Goal: Information Seeking & Learning: Learn about a topic

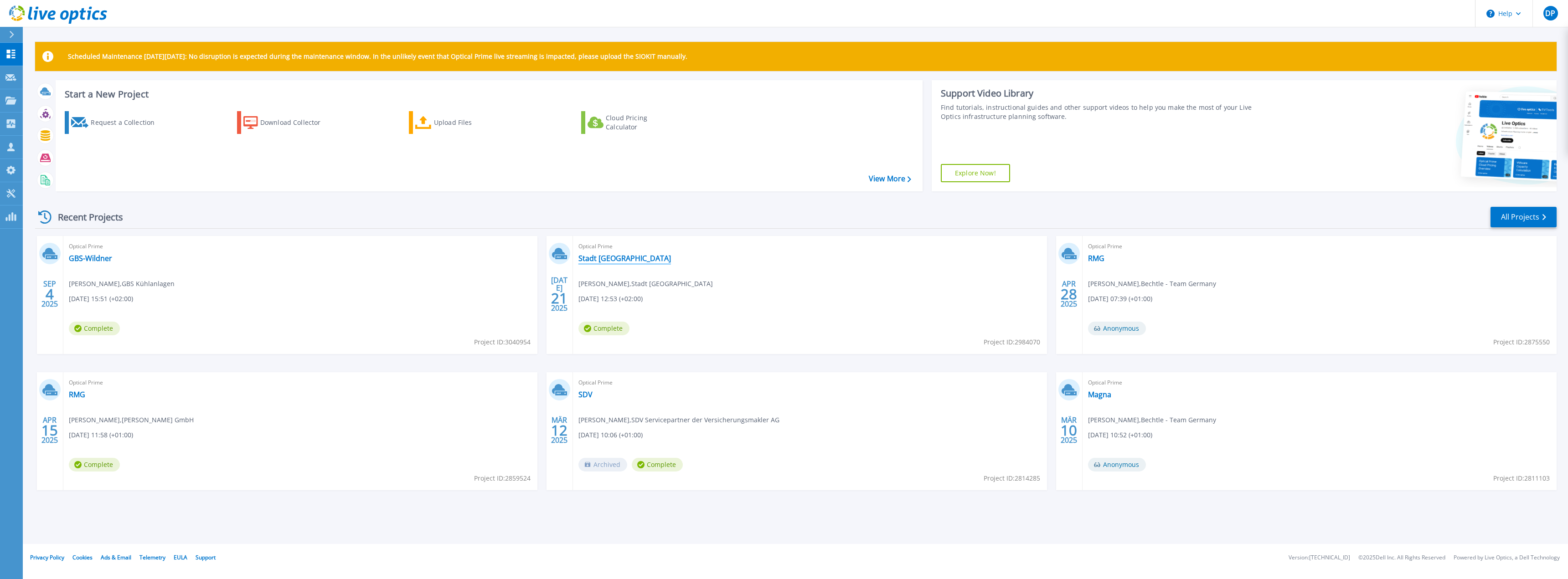
click at [598, 255] on link "Stadt [GEOGRAPHIC_DATA]" at bounding box center [625, 258] width 93 height 9
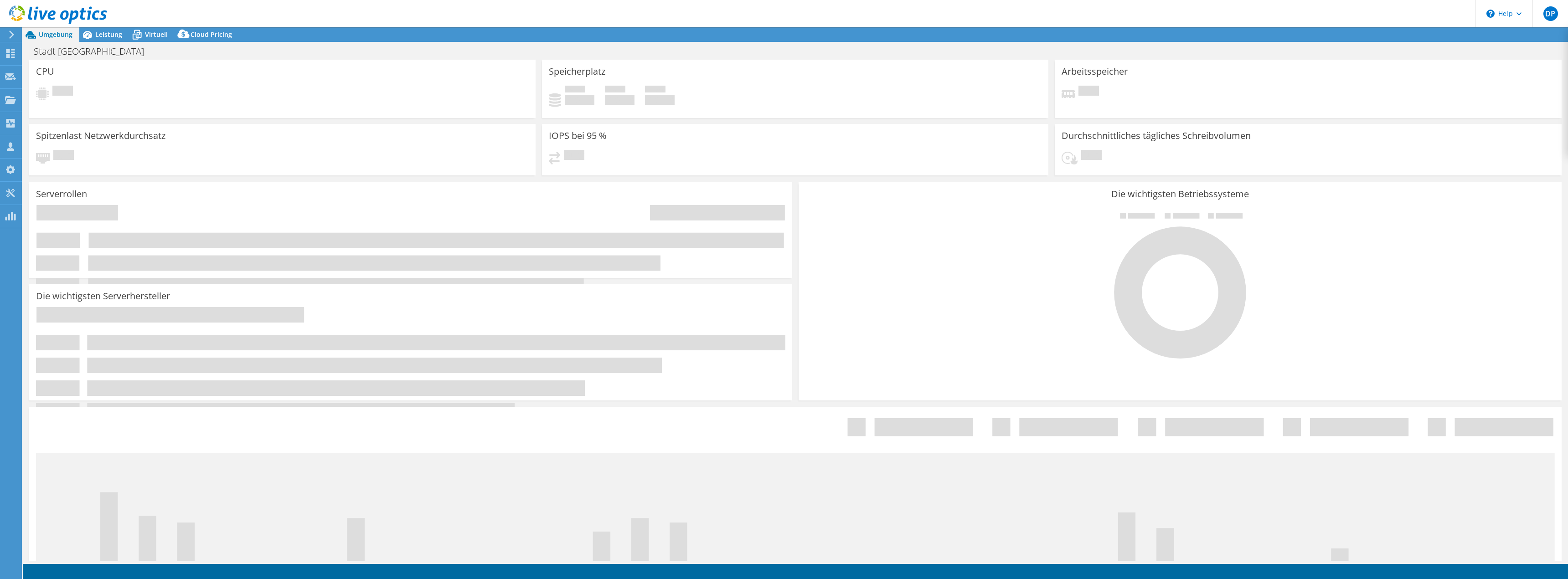
select select "EUFrankfurt"
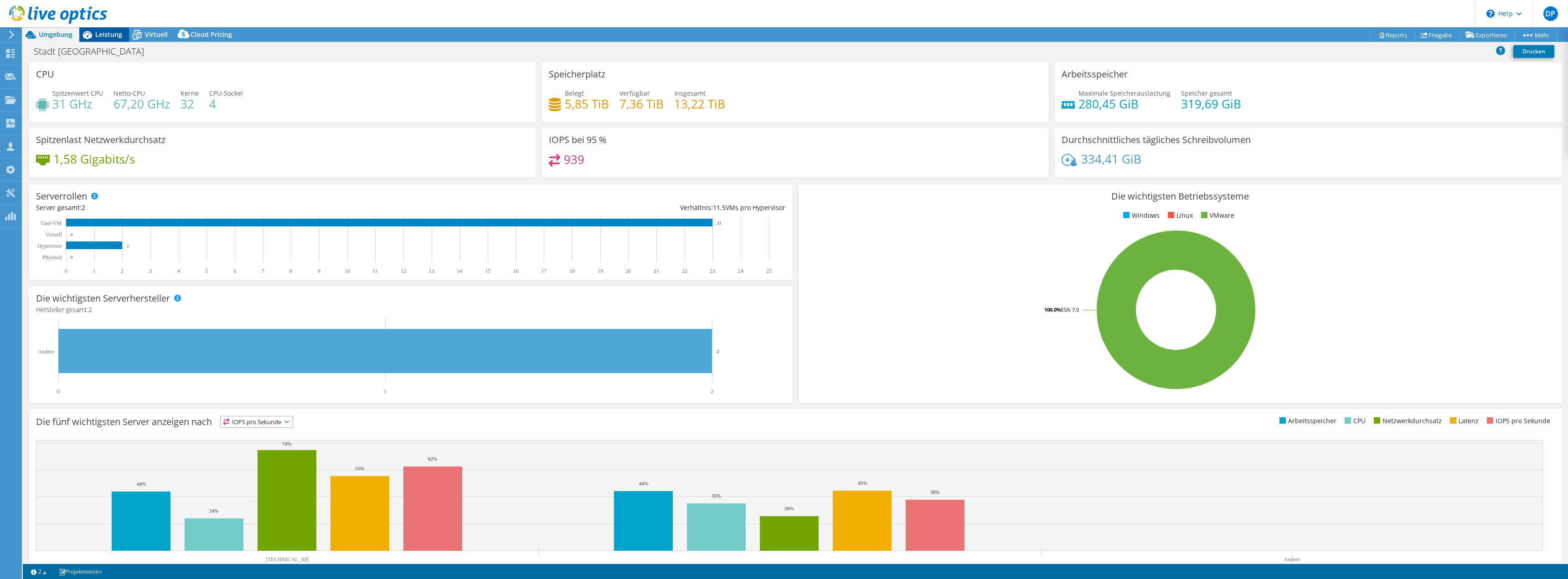
click at [110, 34] on span "Leistung" at bounding box center [109, 34] width 27 height 9
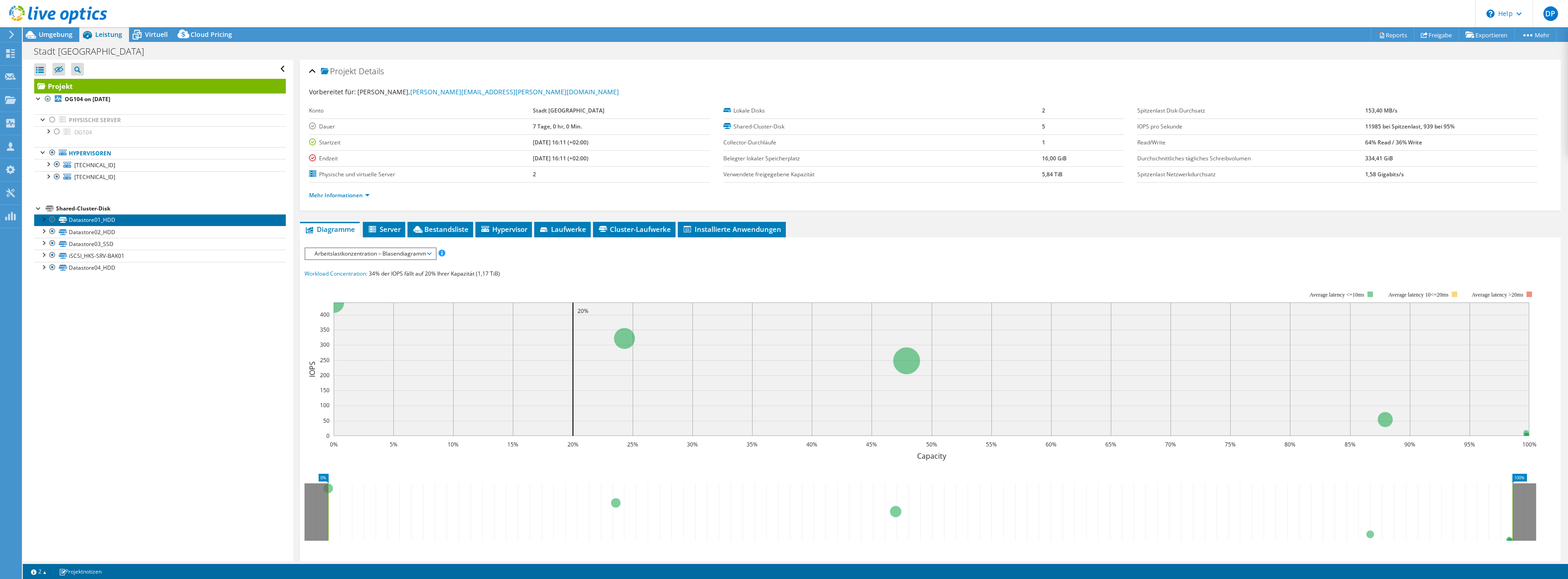
click at [106, 220] on link "Datastore01_HDD" at bounding box center [159, 220] width 251 height 12
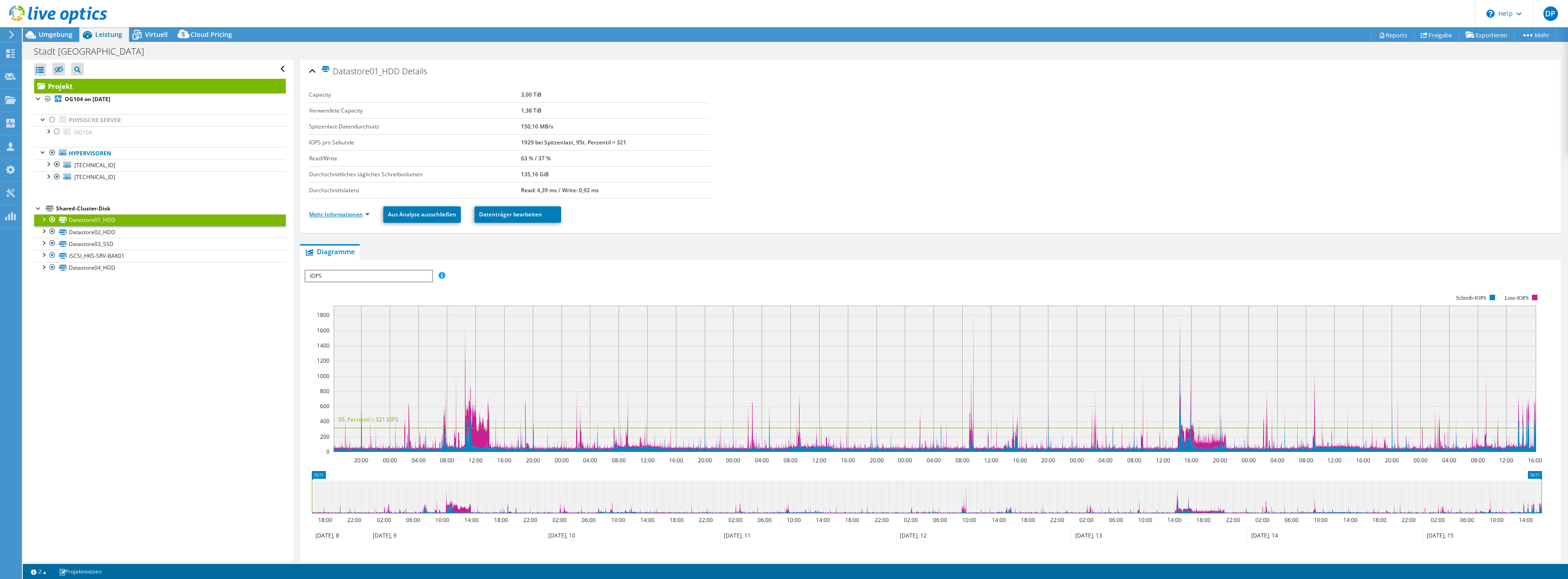
click at [346, 217] on link "Mehr Informationen" at bounding box center [340, 214] width 61 height 8
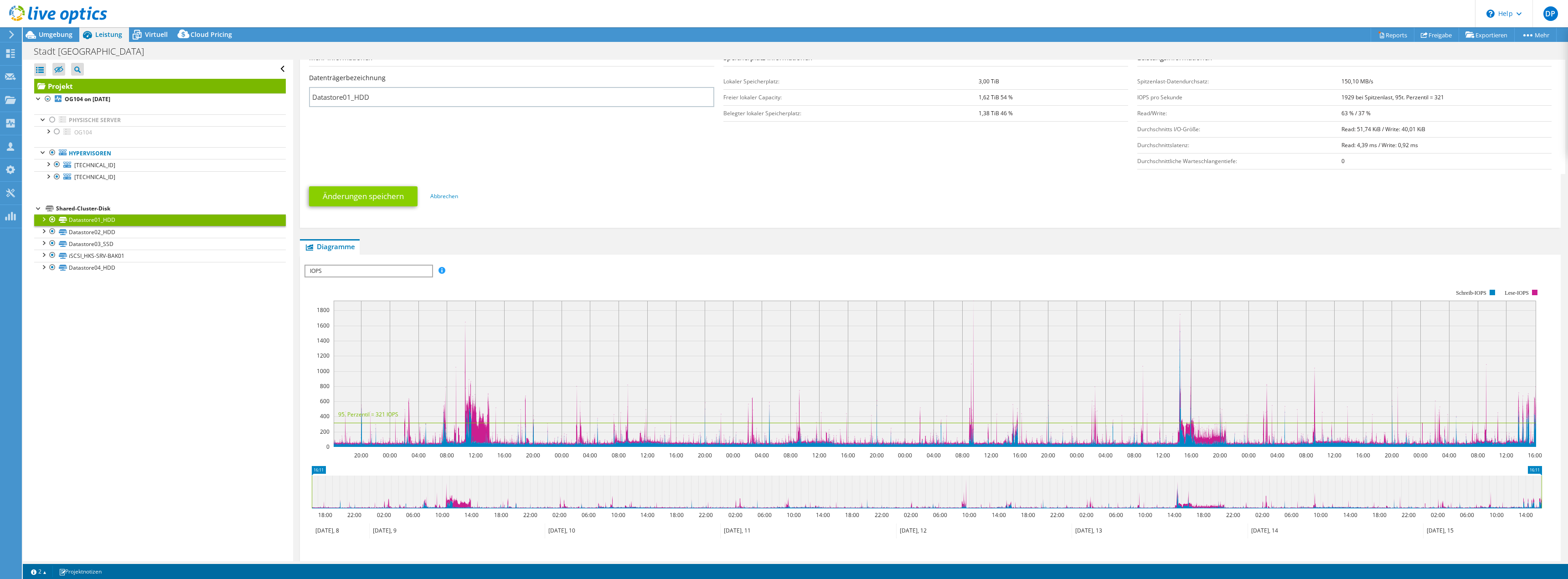
scroll to position [182, 0]
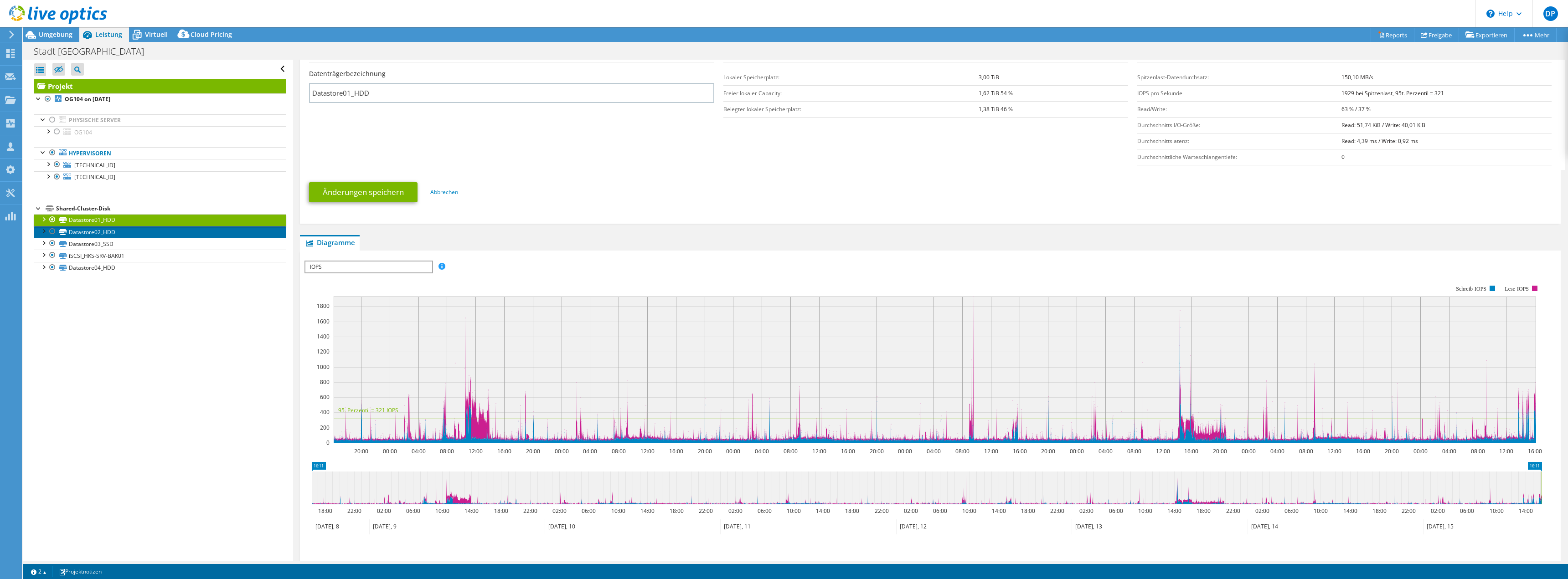
click at [83, 233] on link "Datastore02_HDD" at bounding box center [159, 231] width 251 height 12
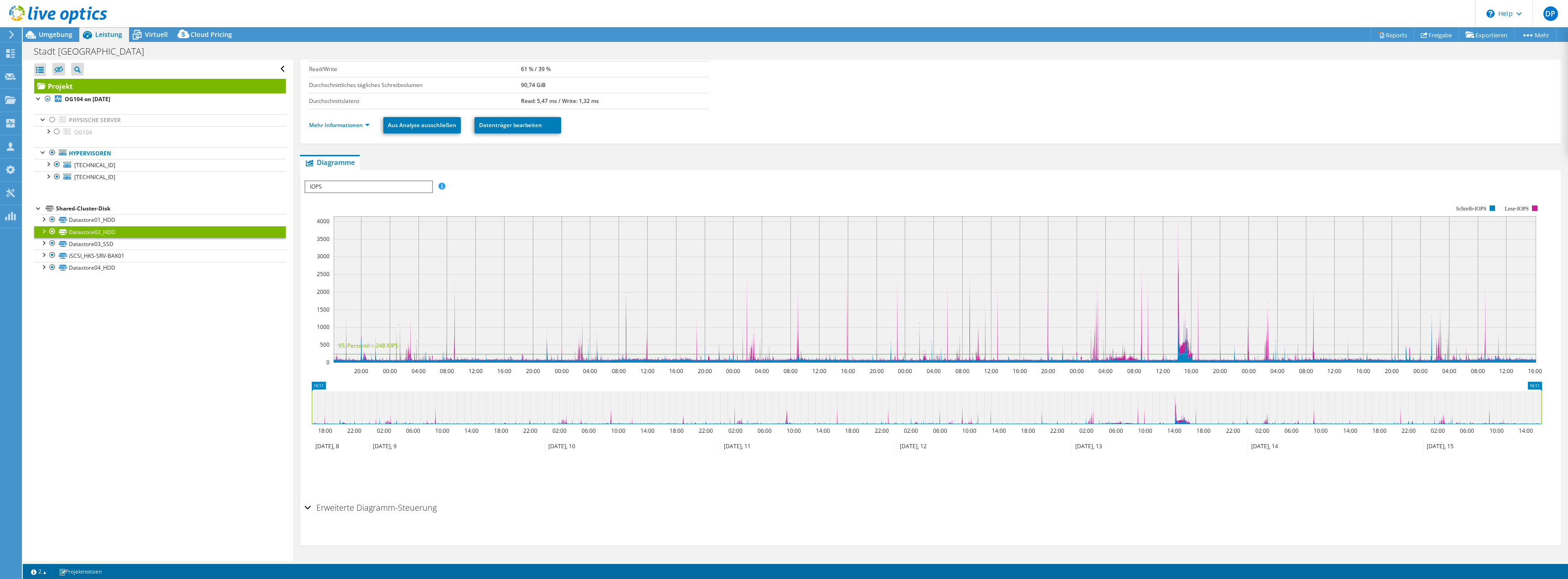
scroll to position [0, 0]
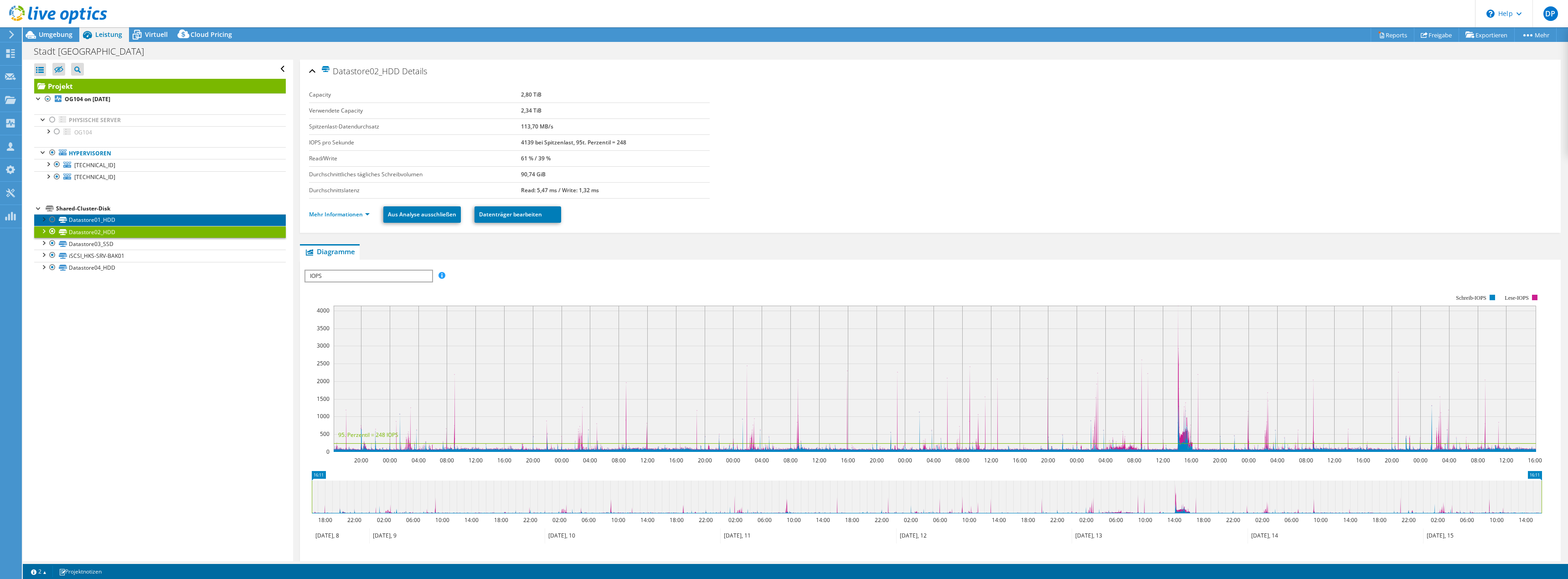
click at [109, 220] on link "Datastore01_HDD" at bounding box center [159, 220] width 251 height 12
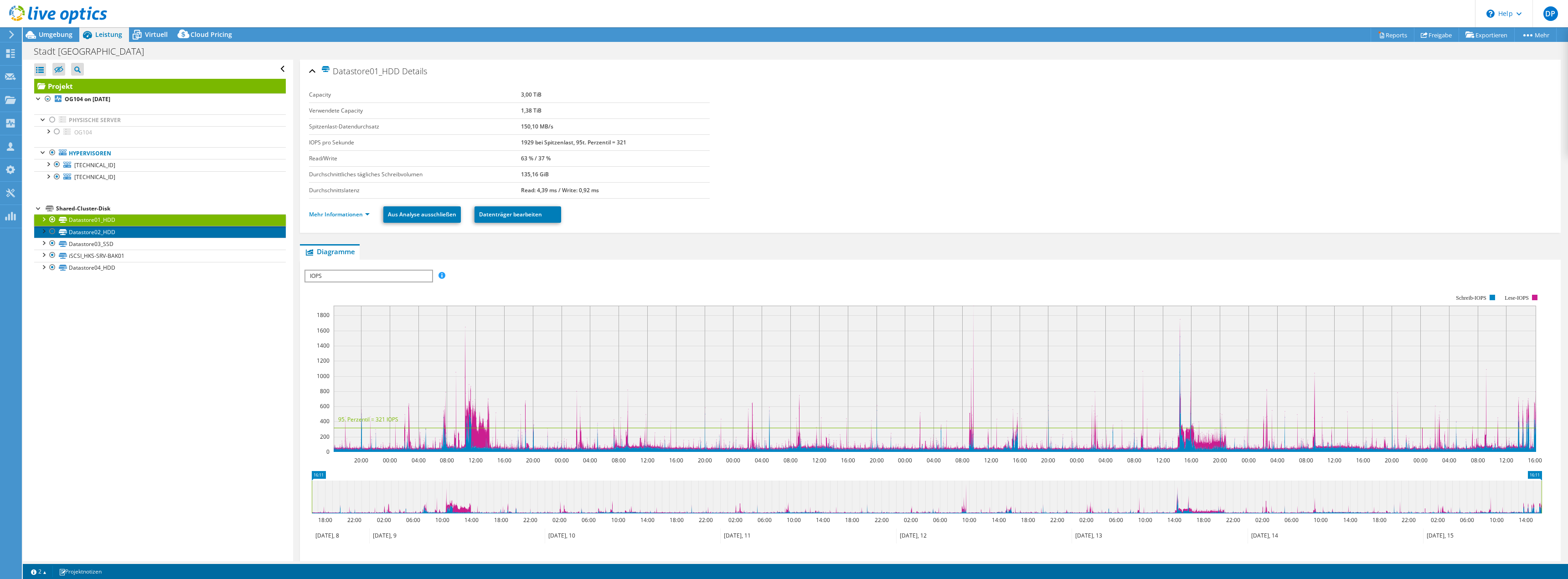
click at [109, 233] on link "Datastore02_HDD" at bounding box center [159, 231] width 251 height 12
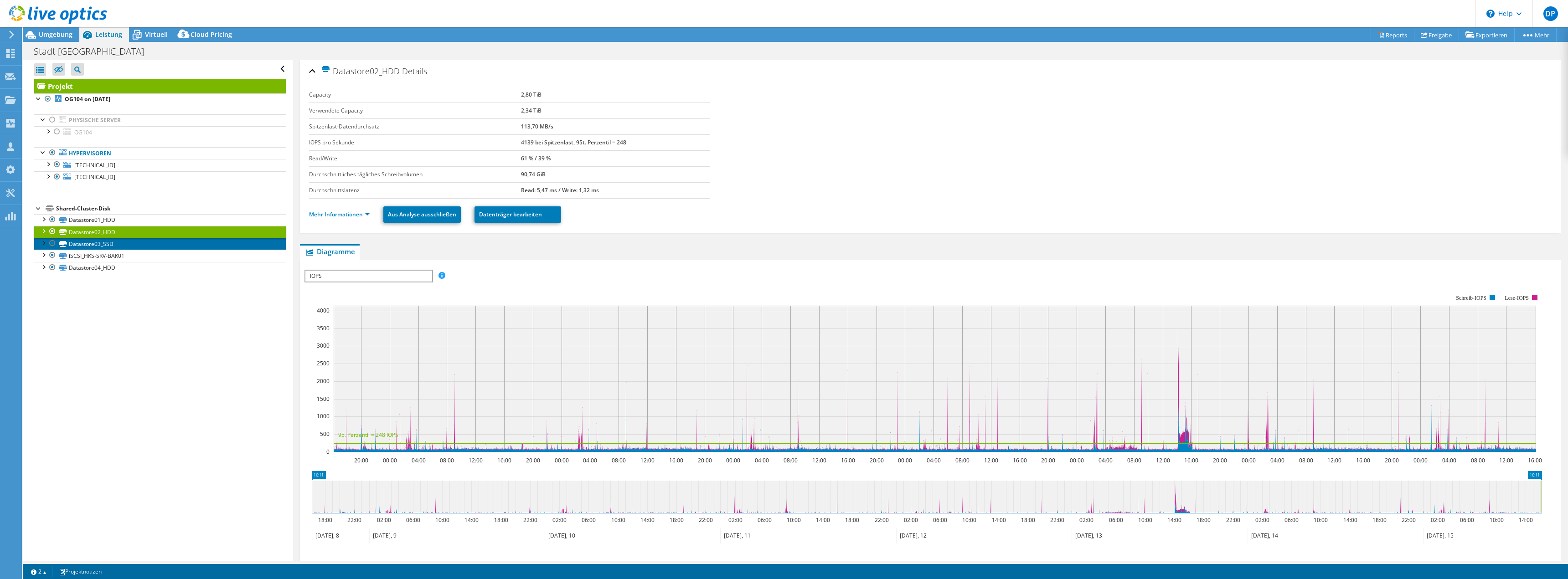
click at [106, 244] on link "Datastore03_SSD" at bounding box center [159, 243] width 251 height 12
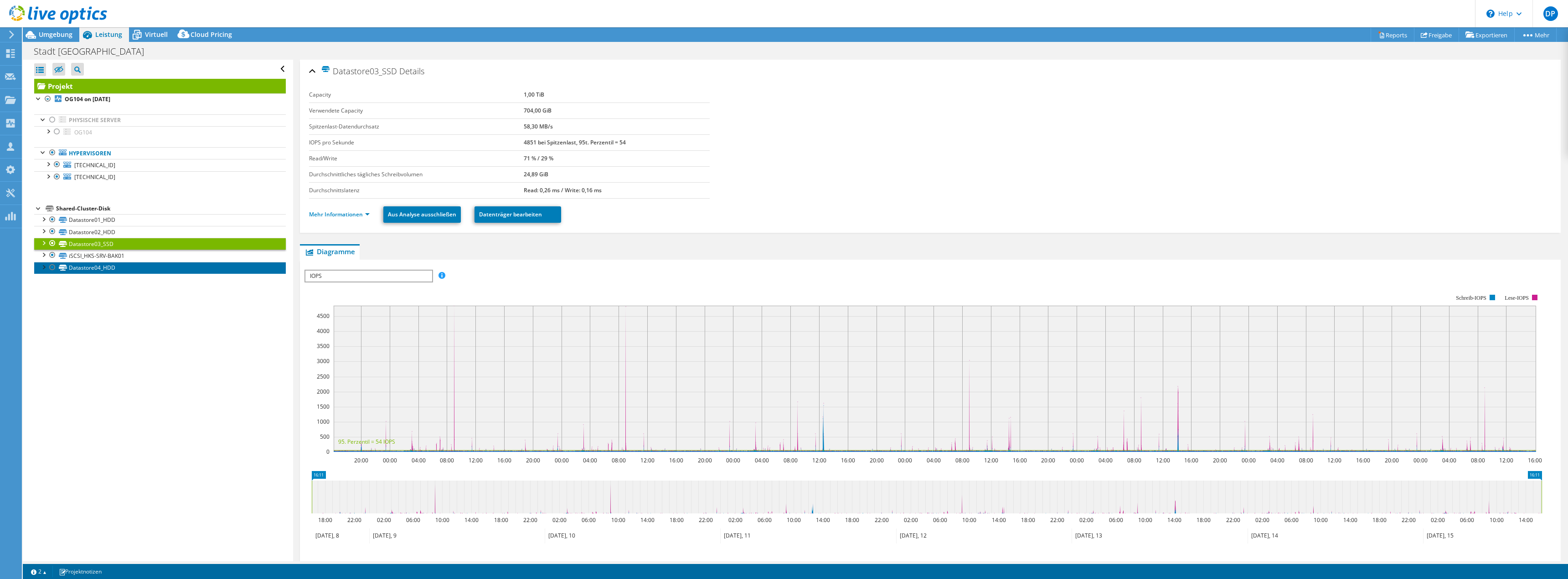
click at [103, 267] on link "Datastore04_HDD" at bounding box center [159, 268] width 251 height 12
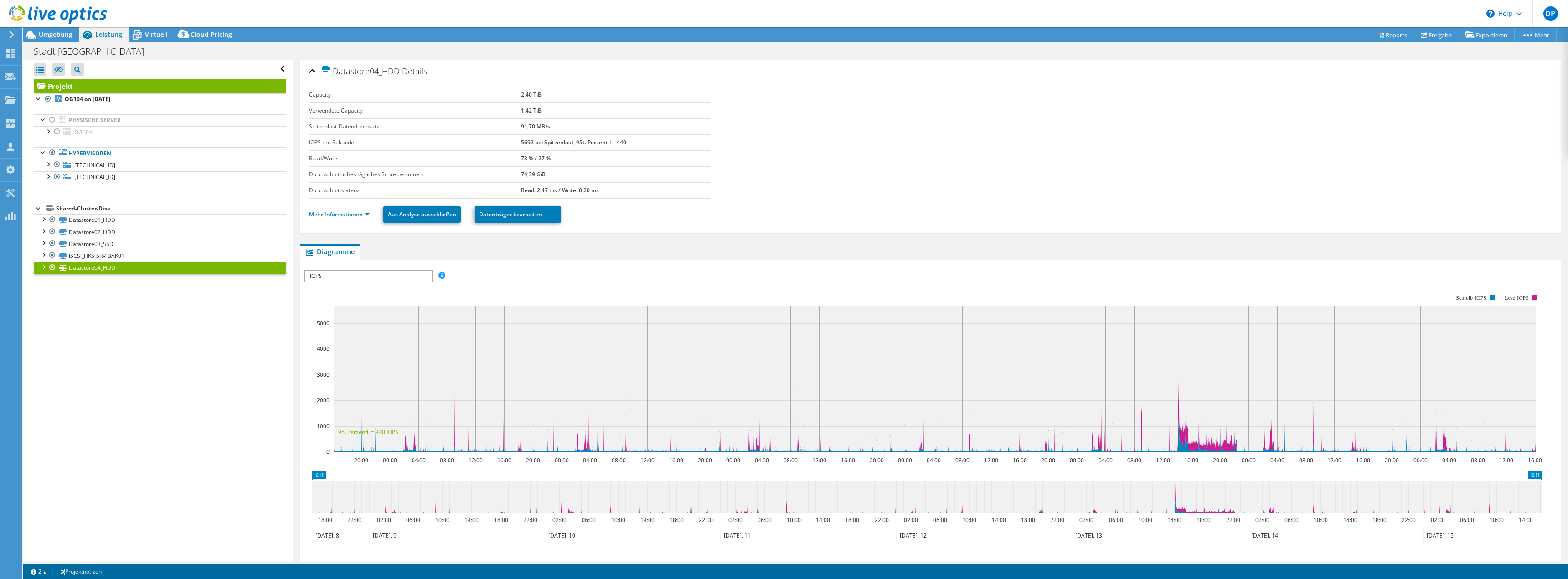
click at [381, 277] on span "IOPS" at bounding box center [368, 276] width 126 height 11
click at [351, 300] on li "Disk-Durchsatz" at bounding box center [368, 298] width 126 height 11
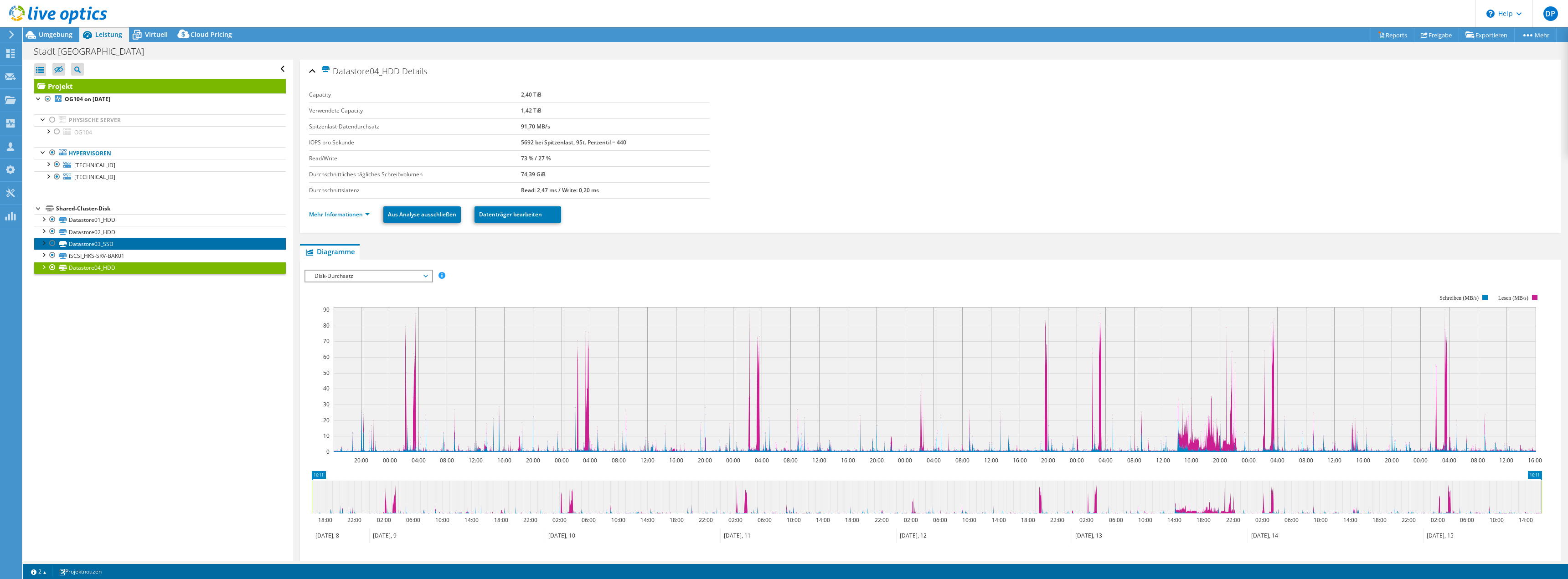
click at [83, 242] on link "Datastore03_SSD" at bounding box center [159, 243] width 251 height 12
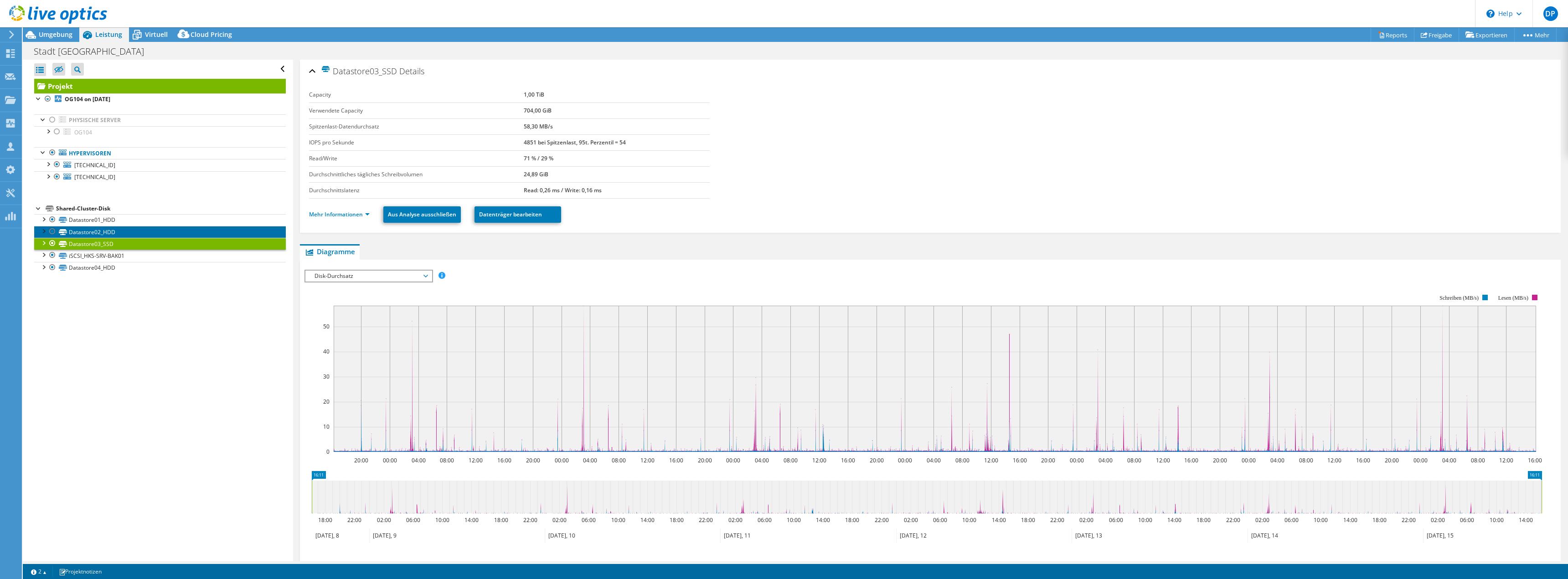
click at [86, 230] on link "Datastore02_HDD" at bounding box center [159, 231] width 251 height 12
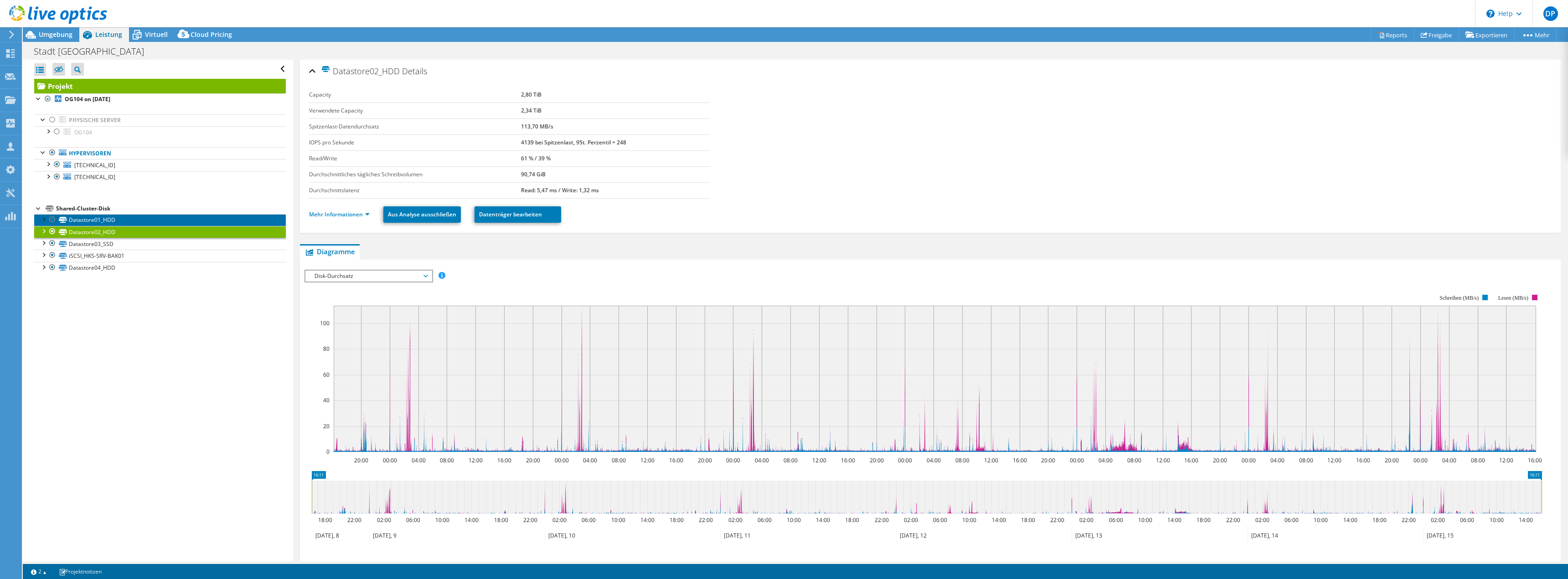
click at [89, 219] on link "Datastore01_HDD" at bounding box center [159, 220] width 251 height 12
